Goal: Information Seeking & Learning: Learn about a topic

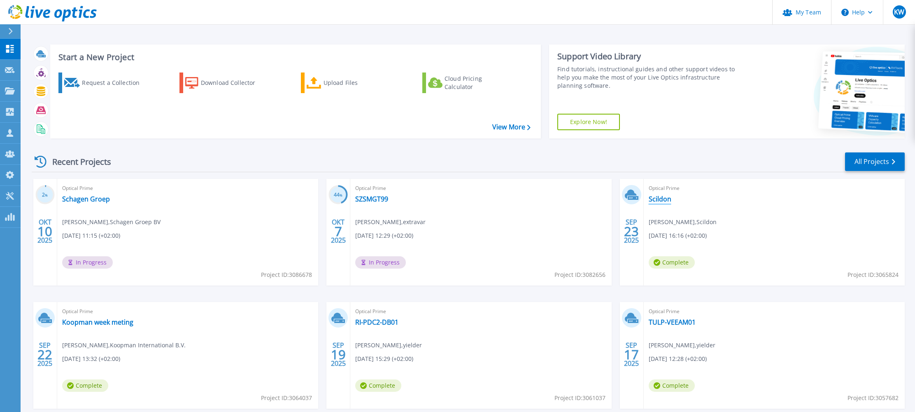
click at [663, 198] on link "Scildon" at bounding box center [660, 199] width 23 height 8
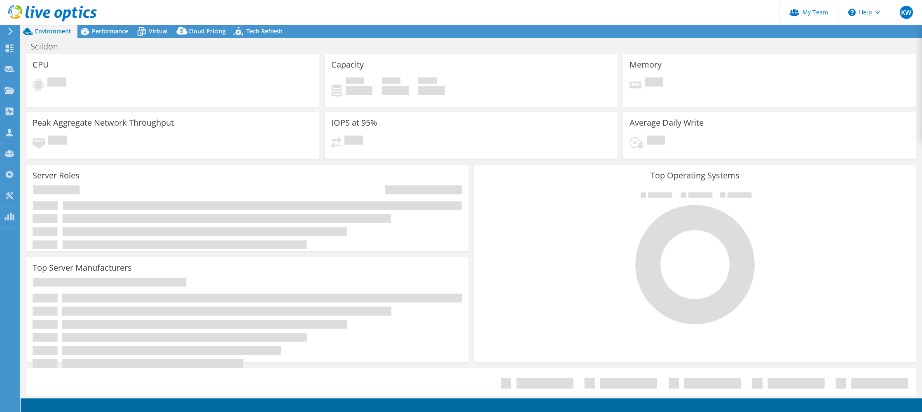
select select "EUFrankfurt"
select select "EUR"
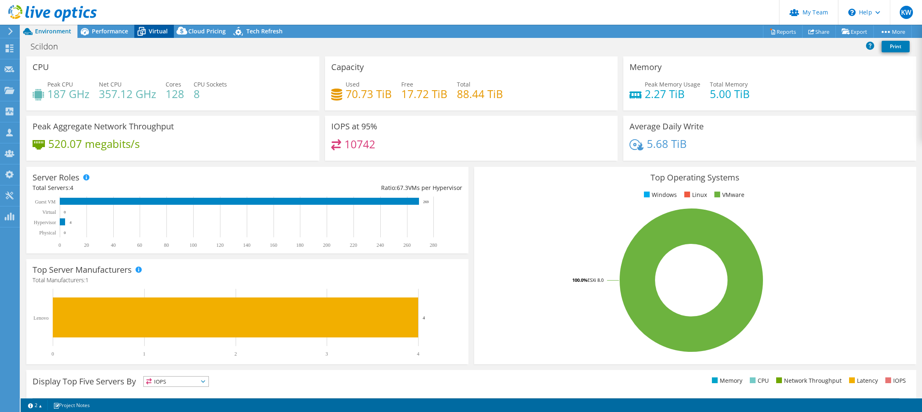
click at [163, 31] on span "Virtual" at bounding box center [158, 31] width 19 height 8
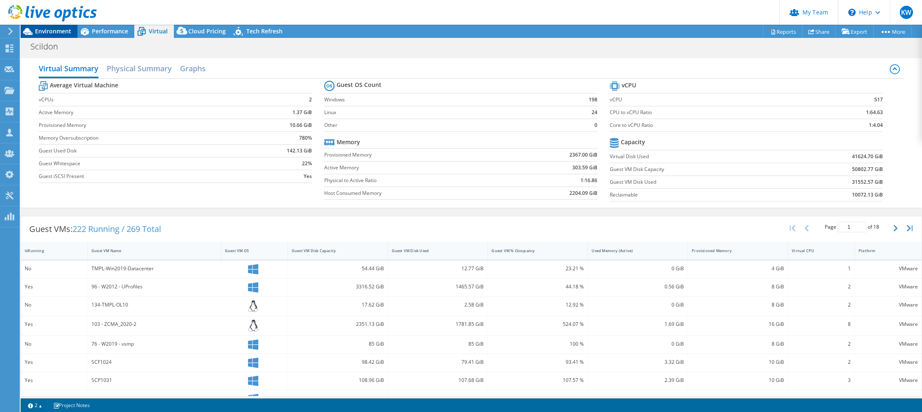
click at [44, 28] on span "Environment" at bounding box center [53, 31] width 36 height 8
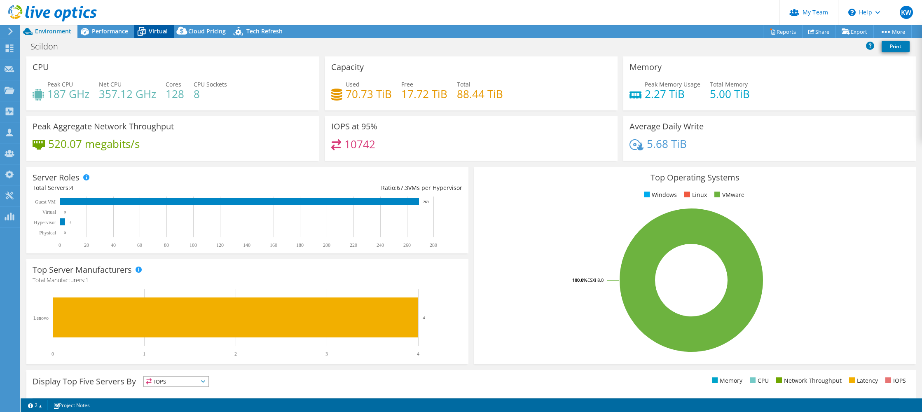
click at [147, 35] on icon at bounding box center [141, 31] width 14 height 14
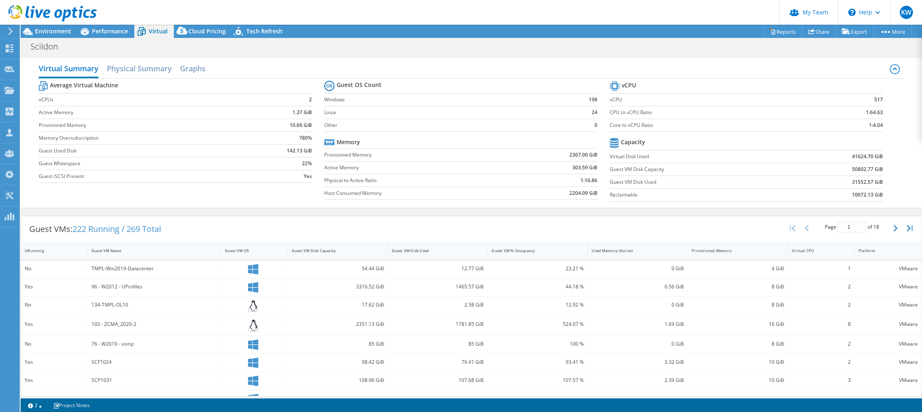
click at [68, 27] on div at bounding box center [48, 14] width 97 height 28
click at [68, 32] on span "Environment" at bounding box center [53, 31] width 36 height 8
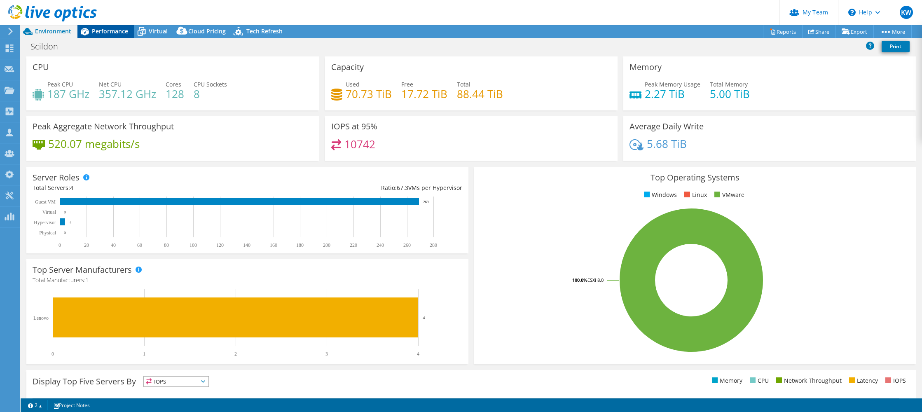
click at [107, 34] on span "Performance" at bounding box center [110, 31] width 36 height 8
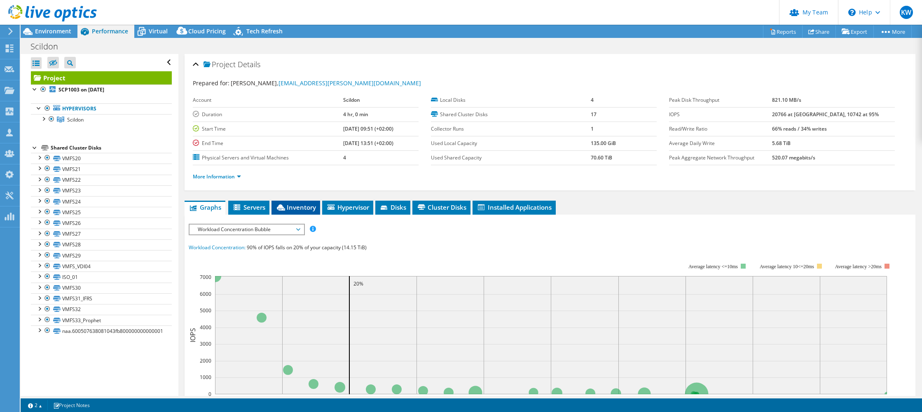
click at [314, 208] on span "Inventory" at bounding box center [296, 207] width 40 height 8
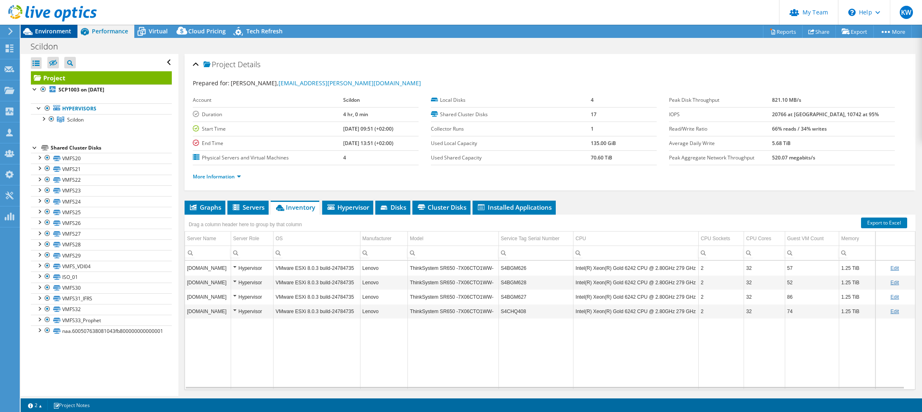
click at [62, 34] on span "Environment" at bounding box center [53, 31] width 36 height 8
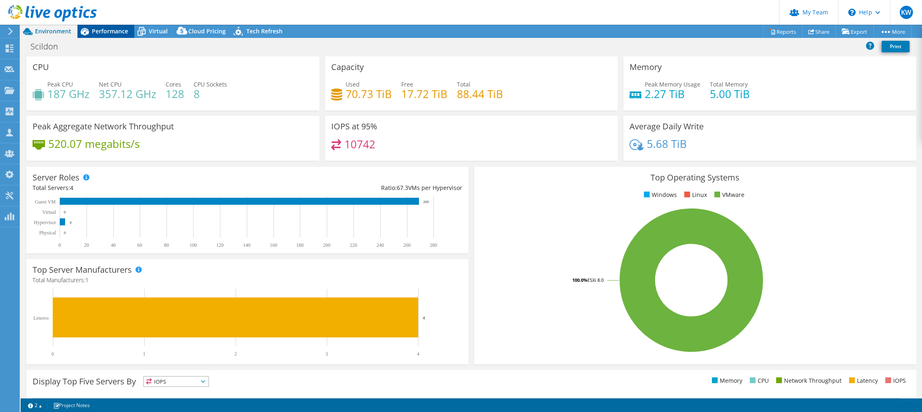
click at [111, 32] on span "Performance" at bounding box center [110, 31] width 36 height 8
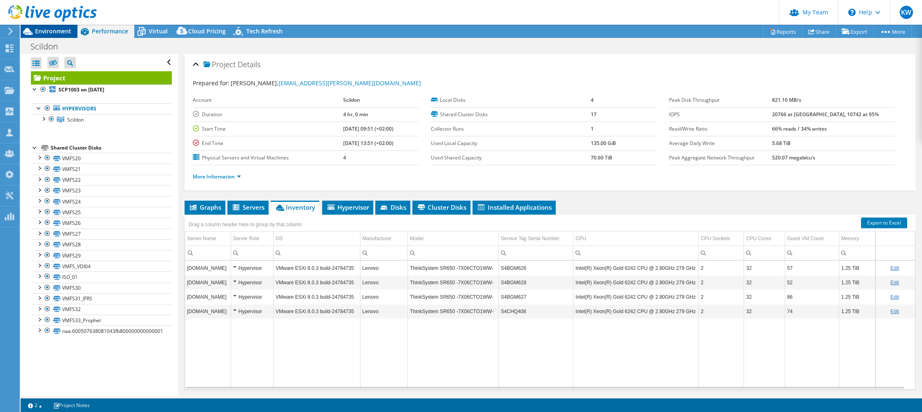
click at [63, 34] on span "Environment" at bounding box center [53, 31] width 36 height 8
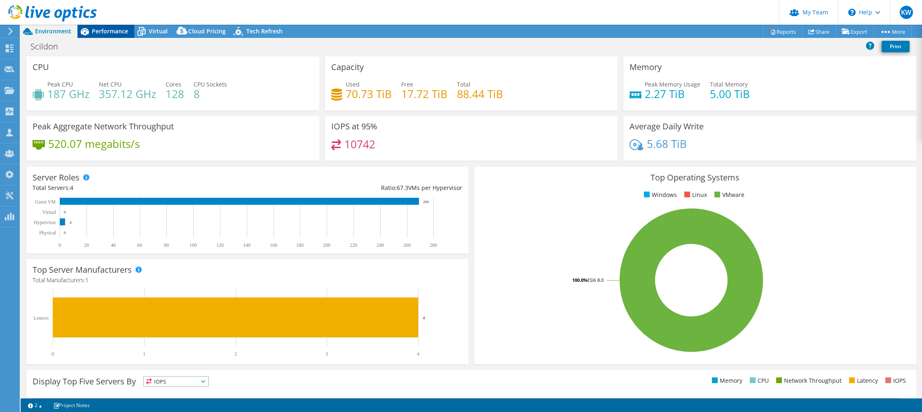
click at [96, 31] on span "Performance" at bounding box center [110, 31] width 36 height 8
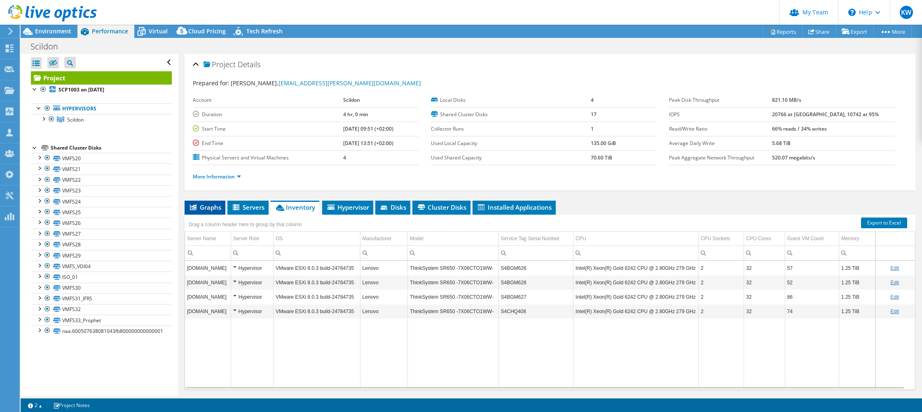
click at [222, 208] on li "Graphs" at bounding box center [204, 208] width 41 height 14
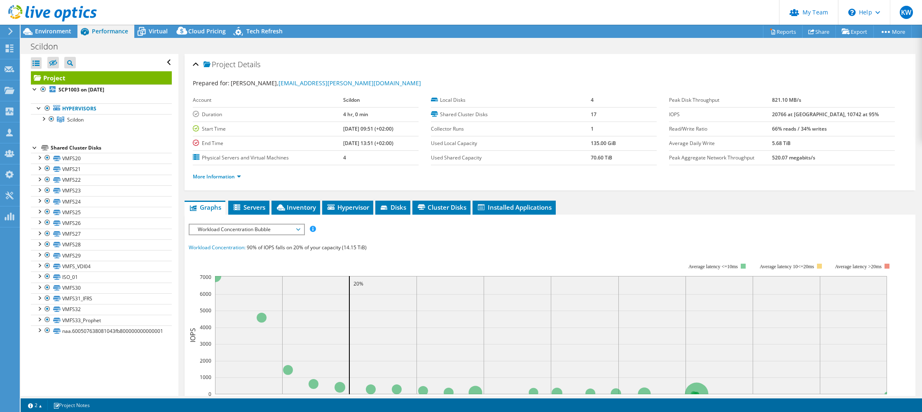
click at [266, 233] on span "Workload Concentration Bubble" at bounding box center [247, 229] width 106 height 10
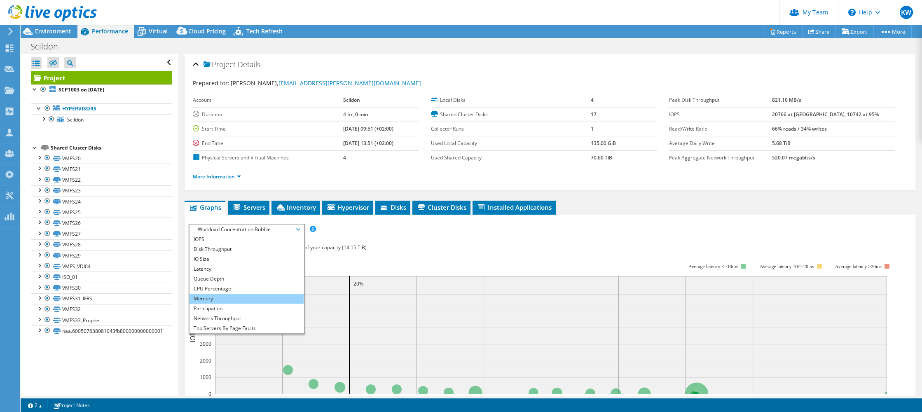
click at [256, 299] on li "Memory" at bounding box center [246, 299] width 114 height 10
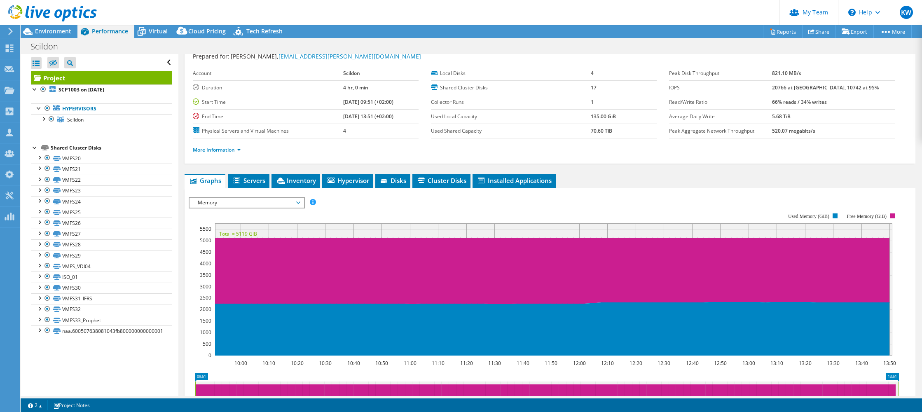
scroll to position [41, 0]
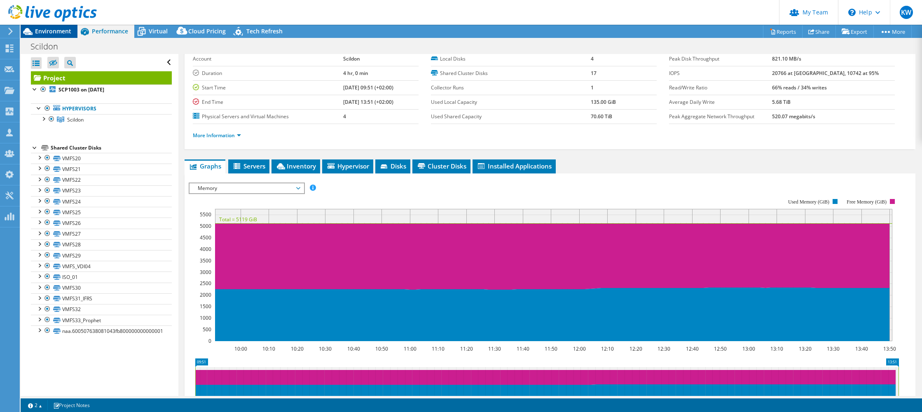
click at [43, 35] on span "Environment" at bounding box center [53, 31] width 36 height 8
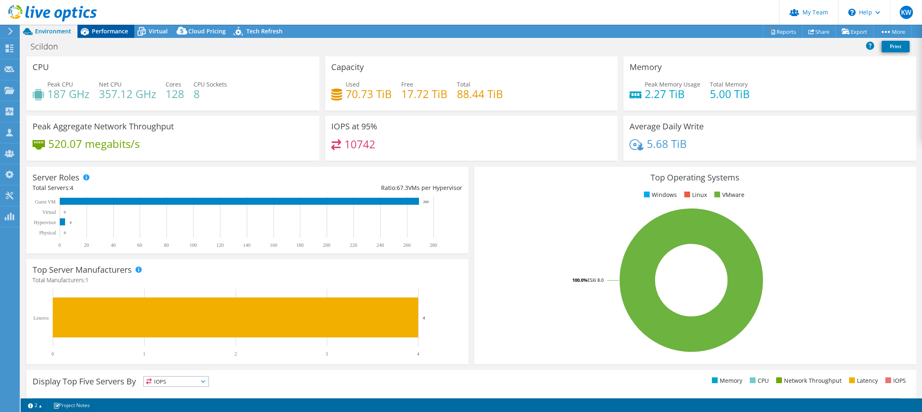
click at [105, 34] on span "Performance" at bounding box center [110, 31] width 36 height 8
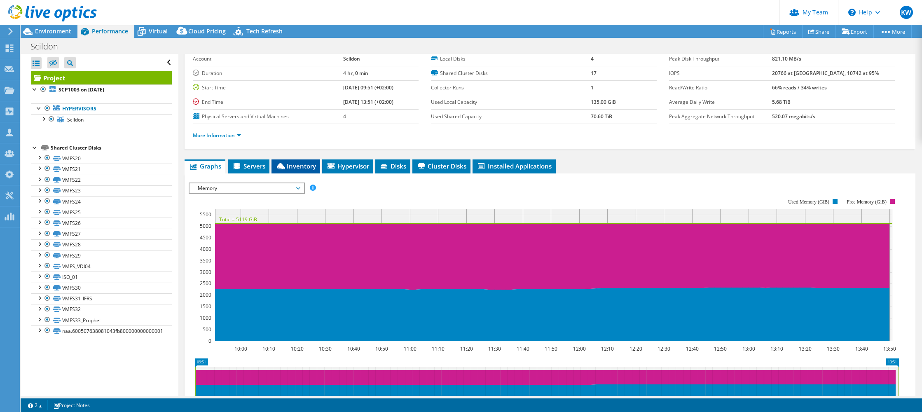
click at [313, 166] on span "Inventory" at bounding box center [296, 166] width 40 height 8
